Goal: Download file/media

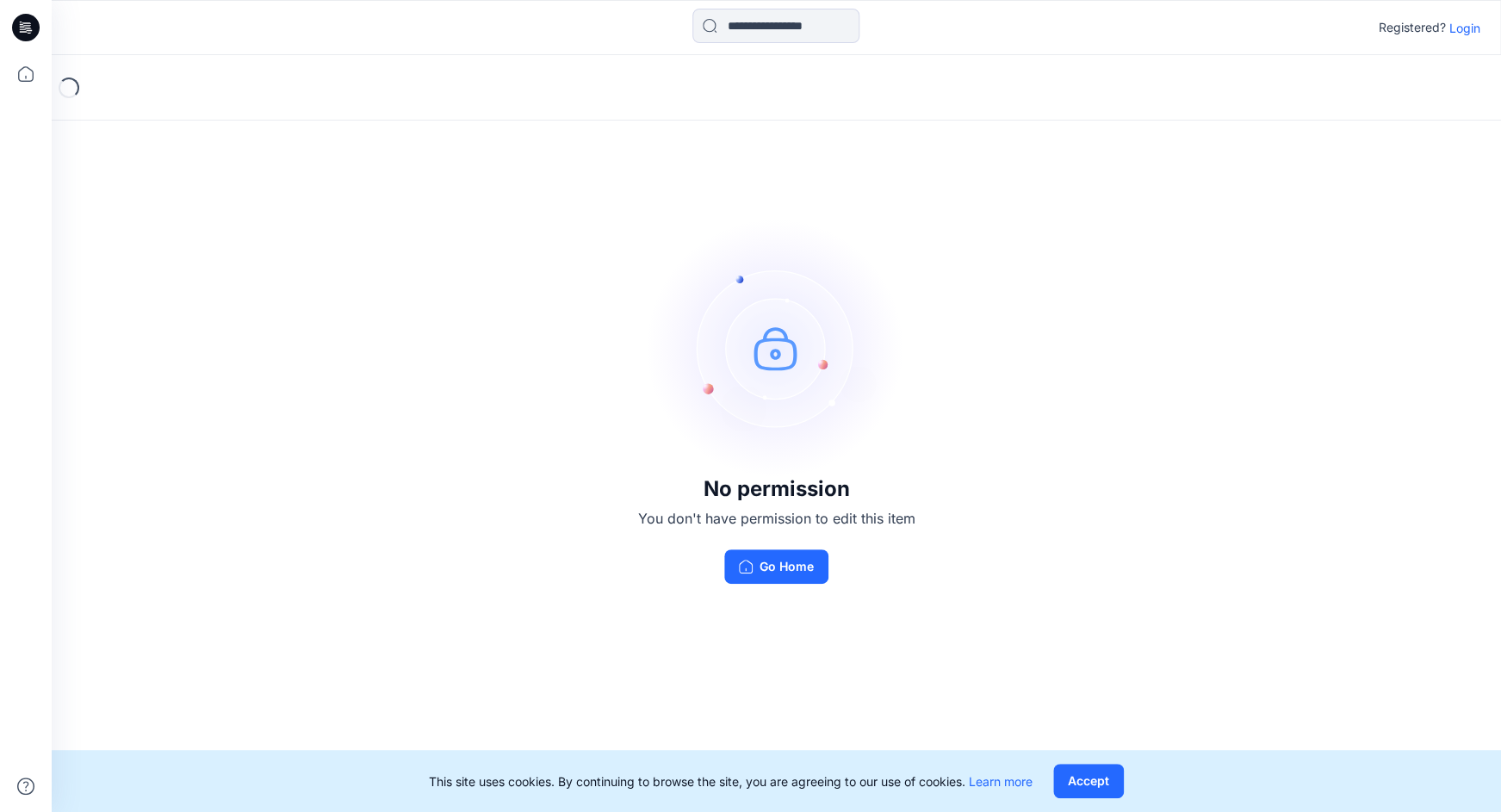
click at [1461, 25] on p "Login" at bounding box center [1464, 27] width 31 height 18
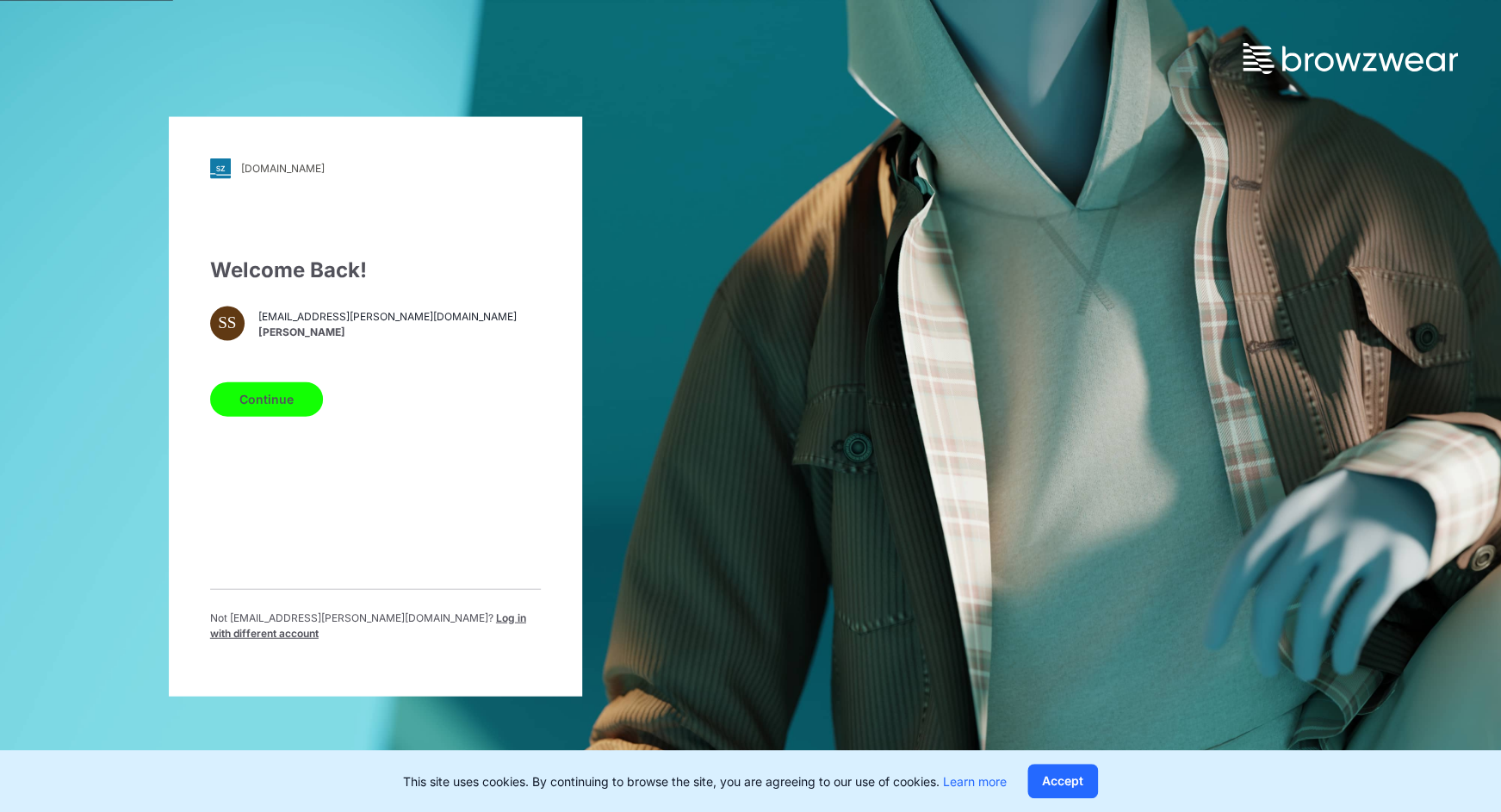
click at [271, 398] on button "Continue" at bounding box center [267, 398] width 113 height 35
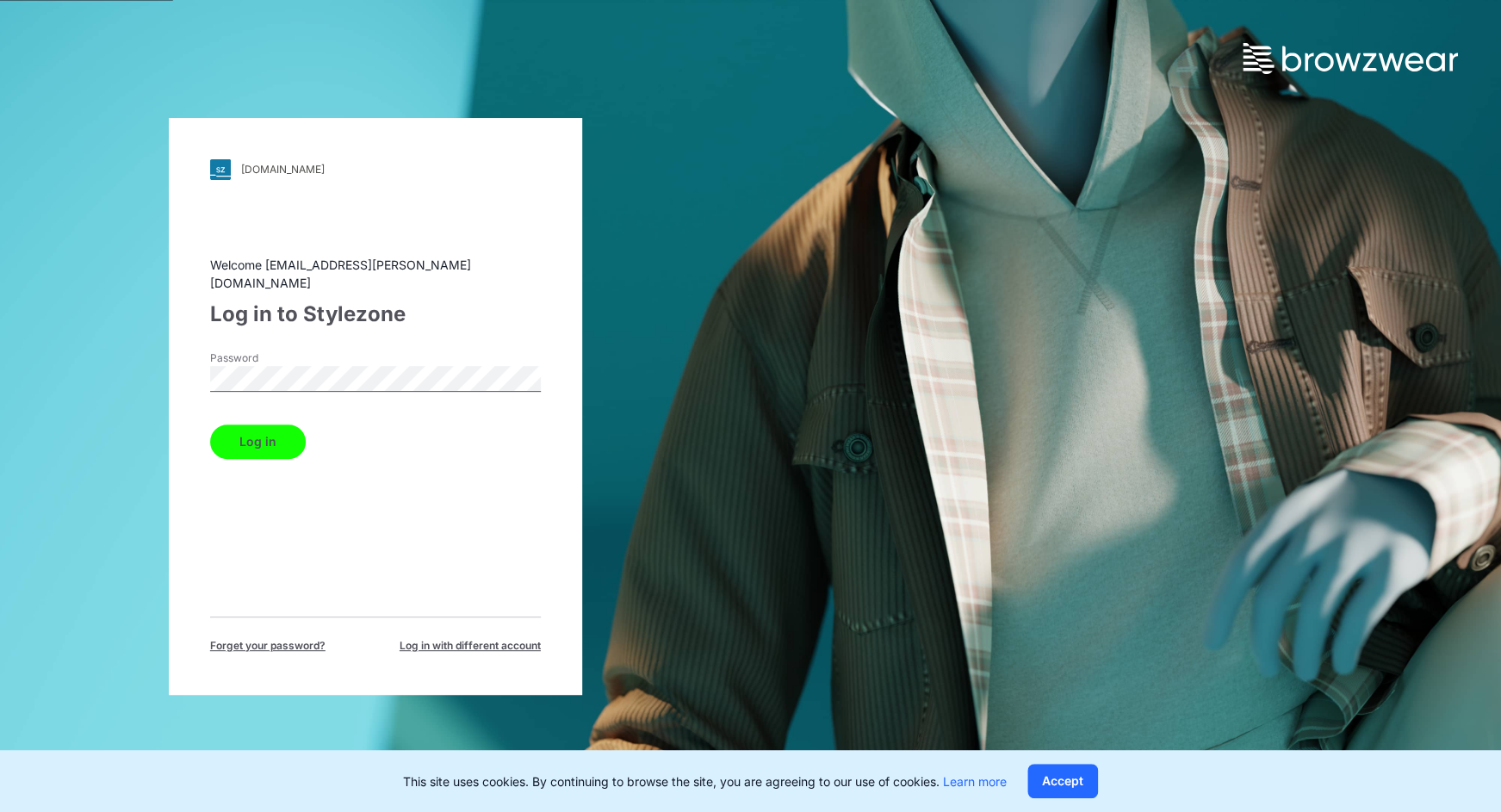
click at [260, 427] on button "Log in" at bounding box center [258, 442] width 96 height 35
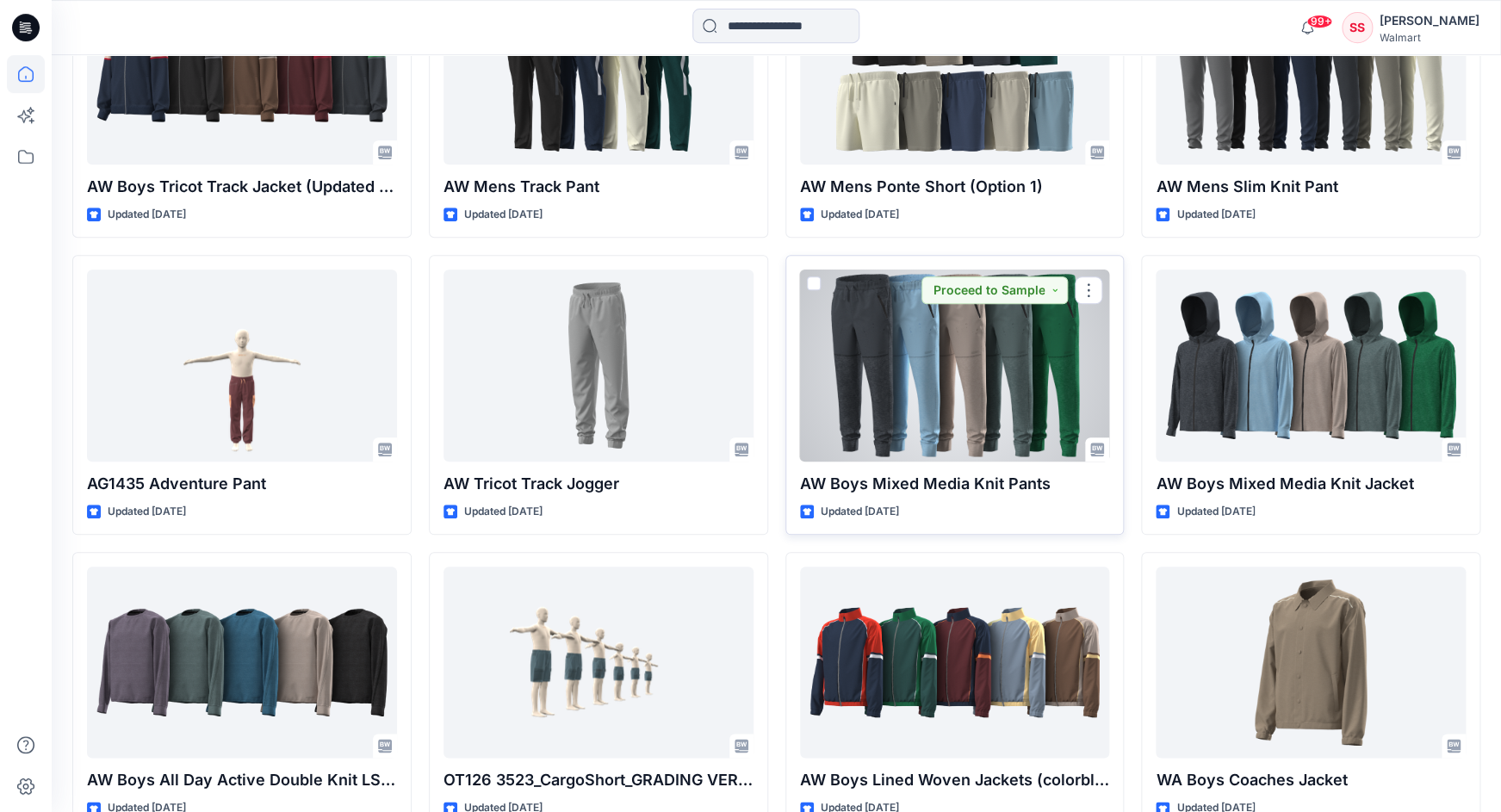
scroll to position [3559, 0]
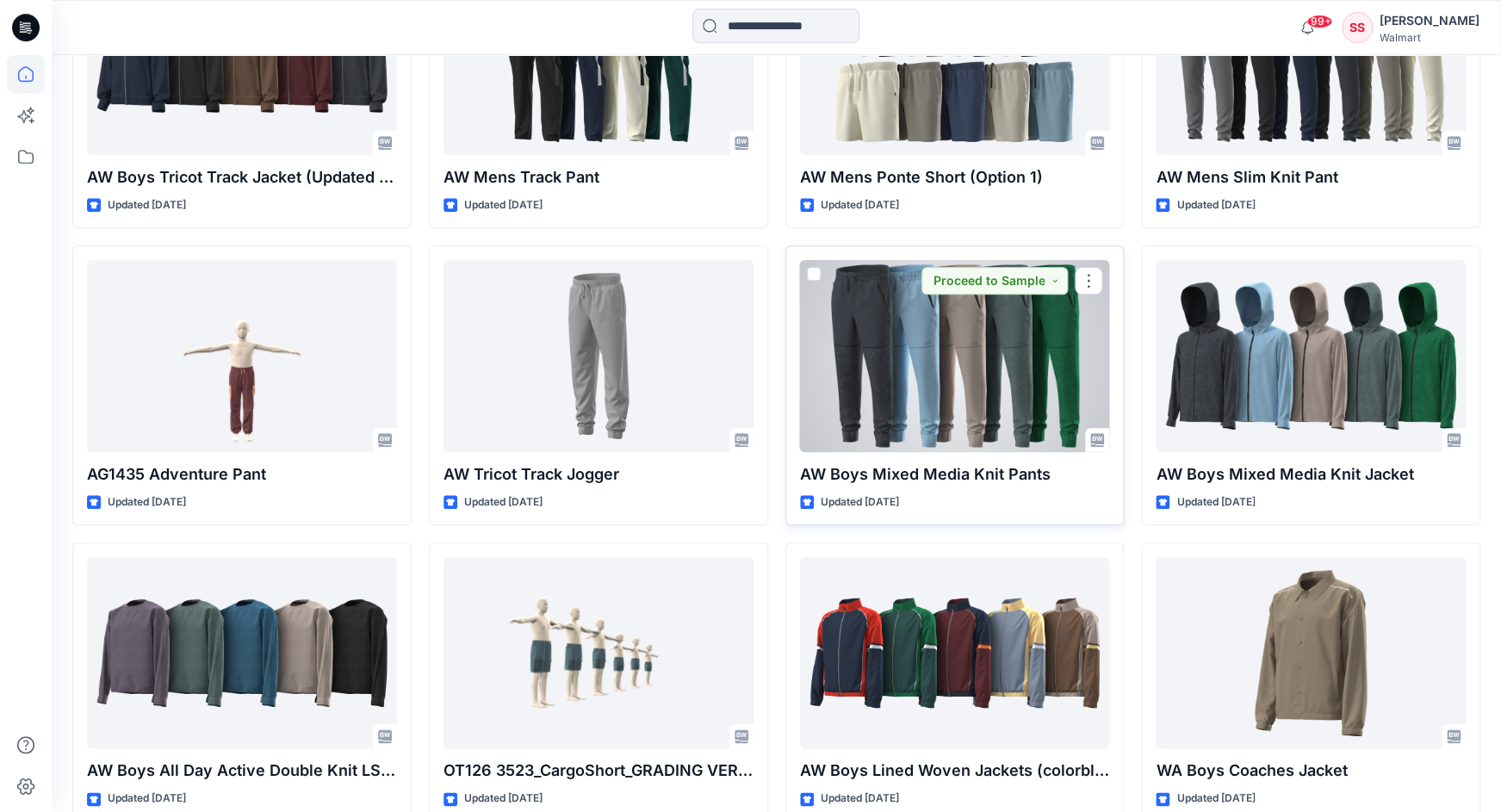
click at [929, 367] on div at bounding box center [955, 355] width 310 height 191
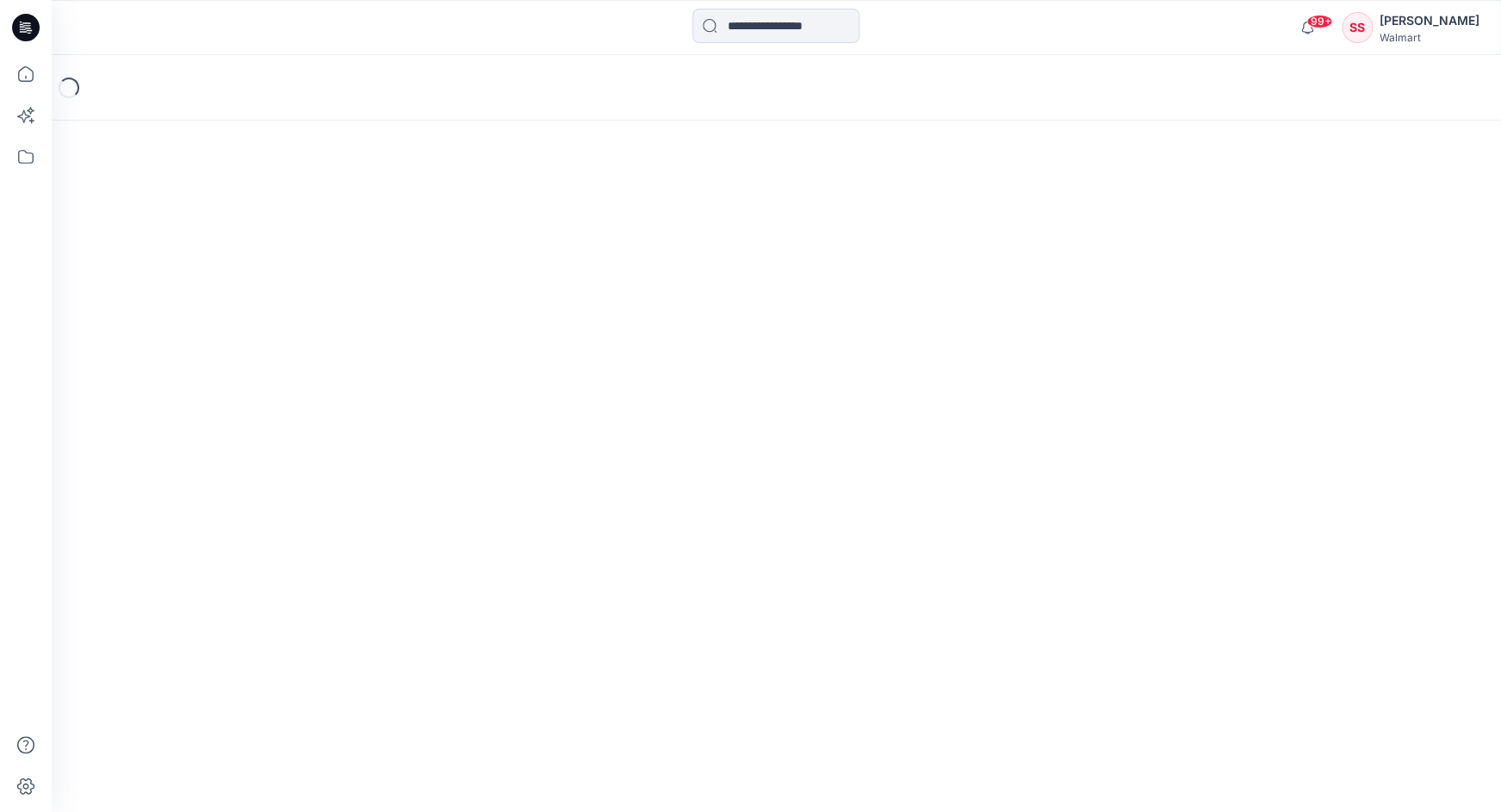
click at [929, 368] on div "Loading..." at bounding box center [776, 433] width 1449 height 757
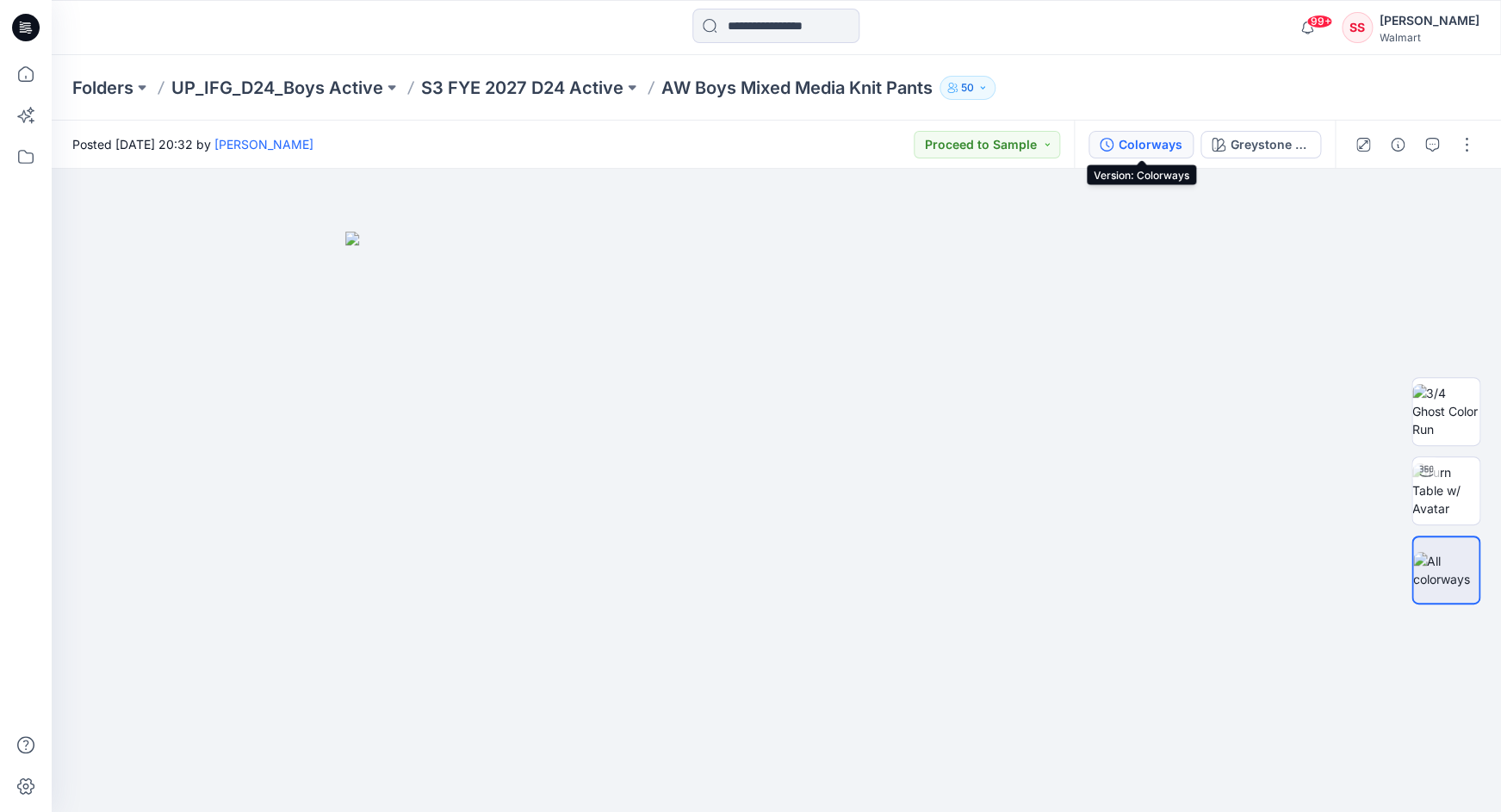
click at [1167, 145] on div "Colorways" at bounding box center [1150, 145] width 64 height 19
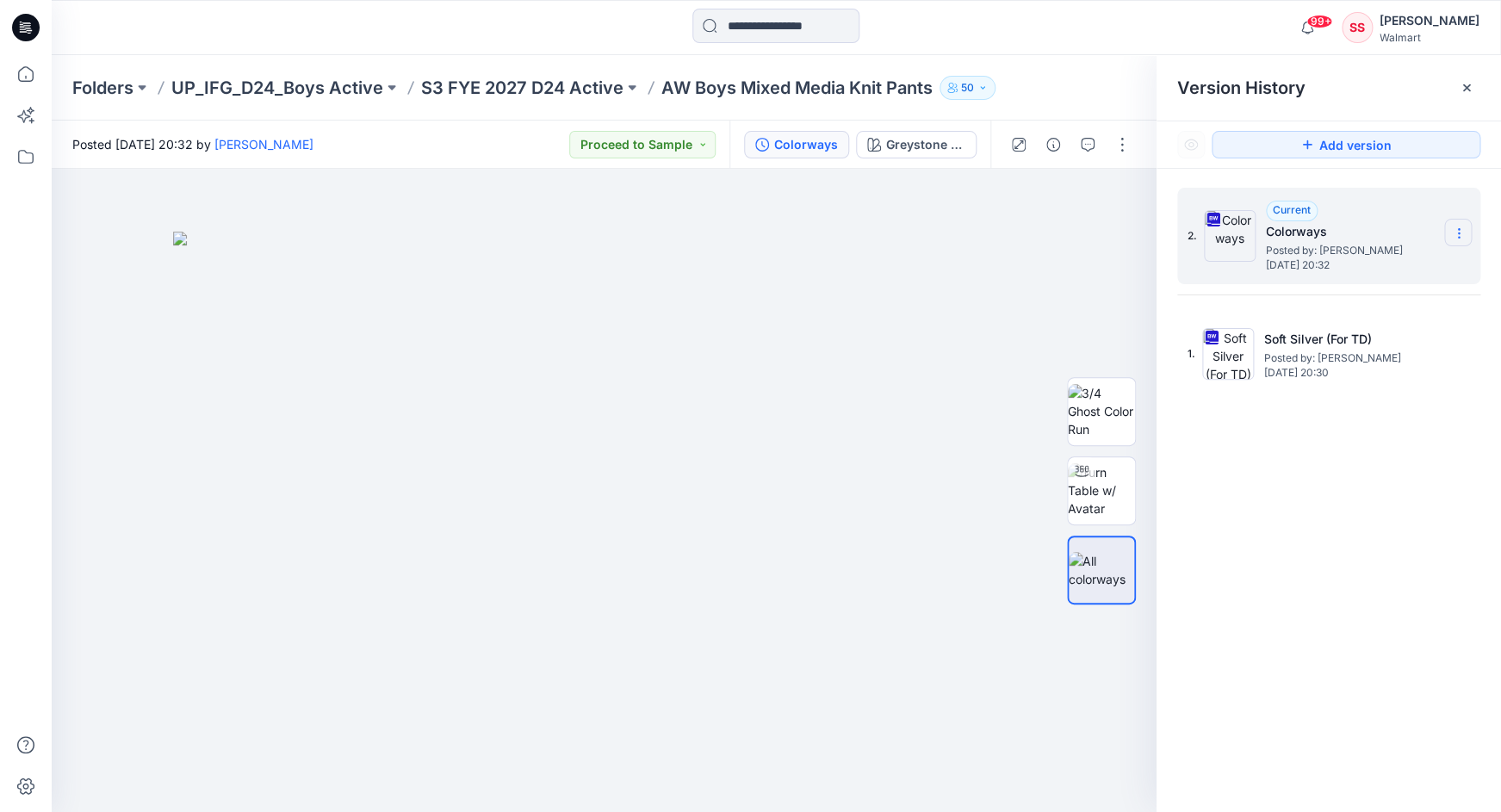
click at [1465, 231] on section at bounding box center [1458, 232] width 27 height 27
click at [1371, 264] on span "Download Source BW File" at bounding box center [1372, 267] width 145 height 21
